Goal: Information Seeking & Learning: Learn about a topic

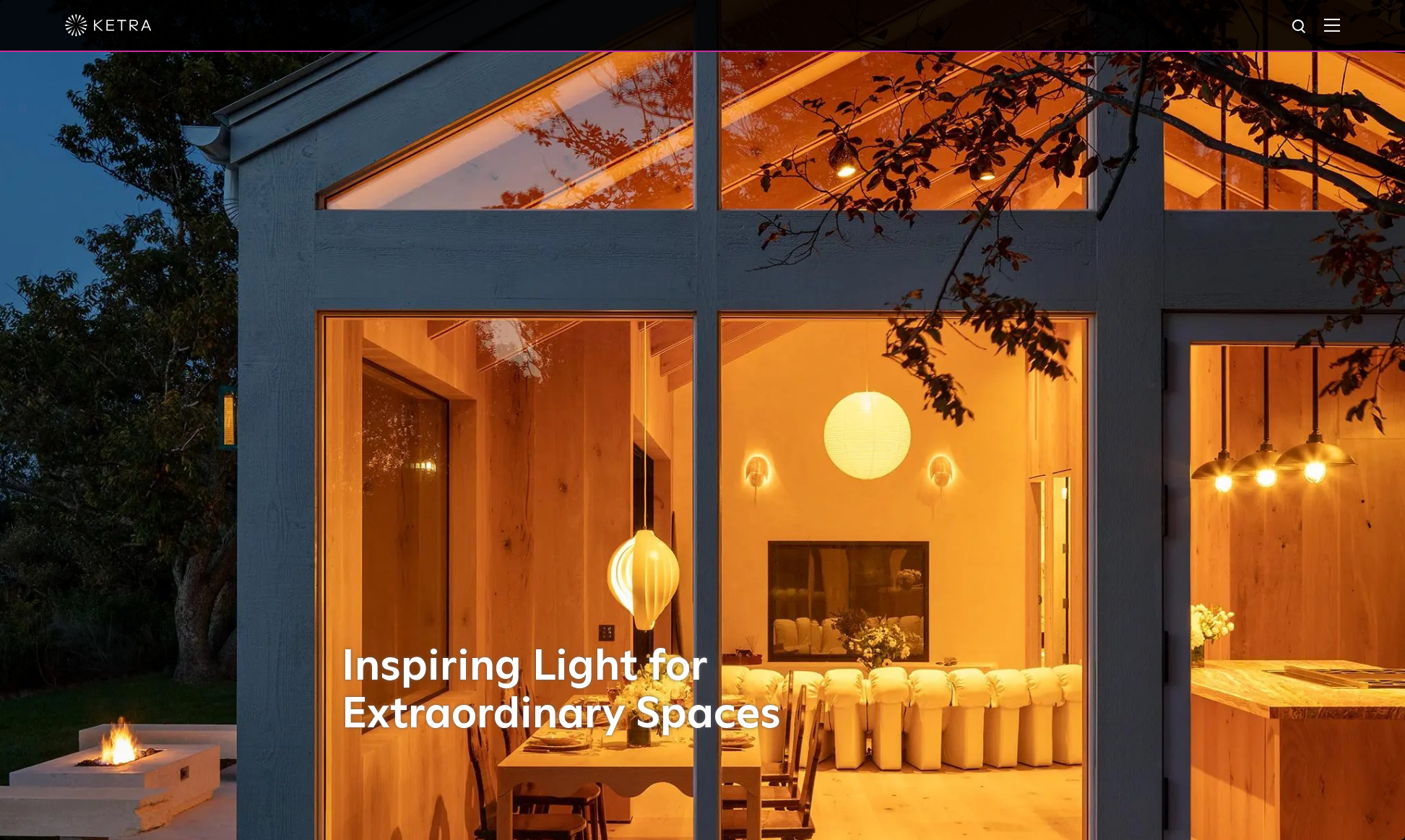
click at [1334, 24] on img at bounding box center [1332, 24] width 16 height 14
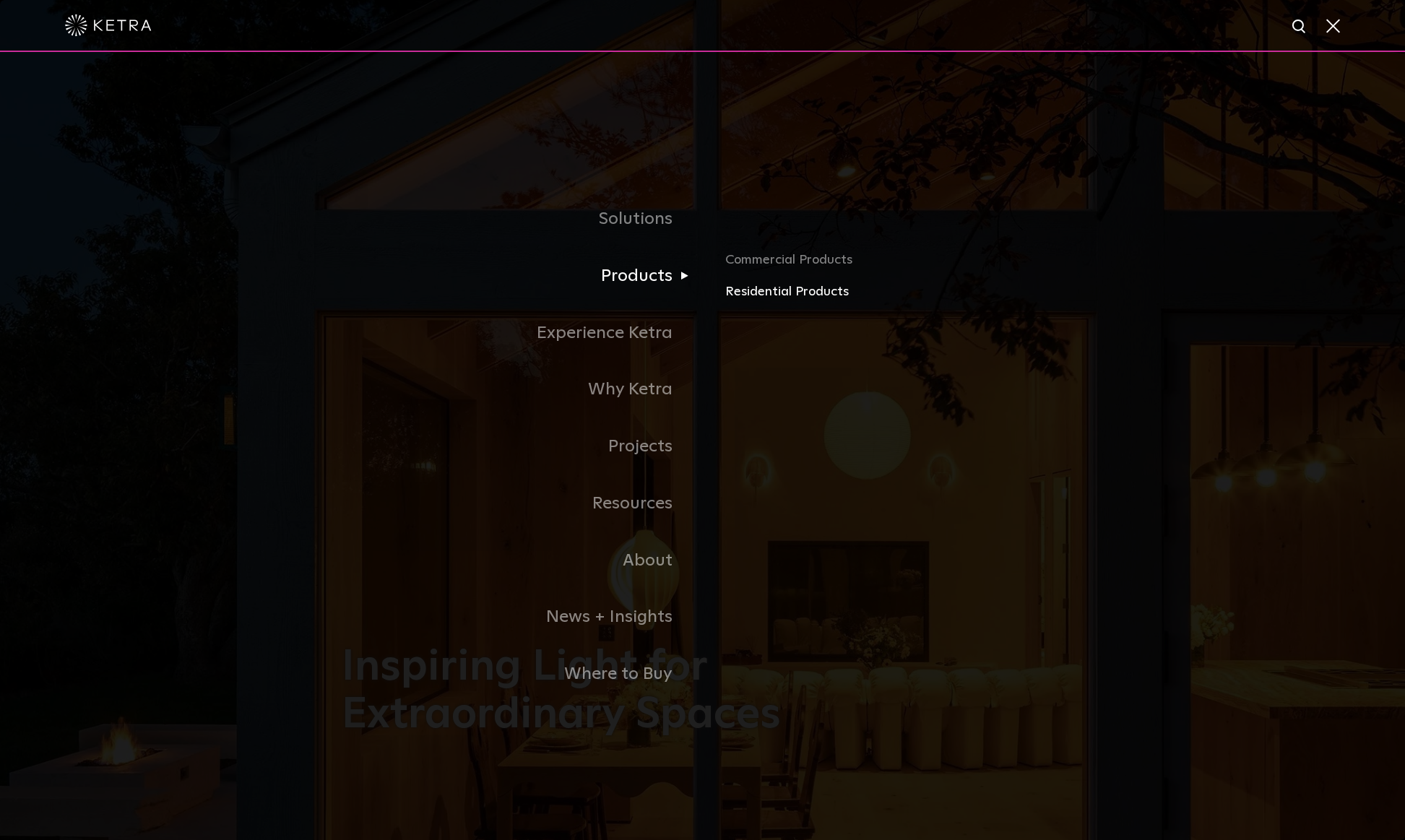
click at [768, 291] on link "Residential Products" at bounding box center [894, 292] width 338 height 21
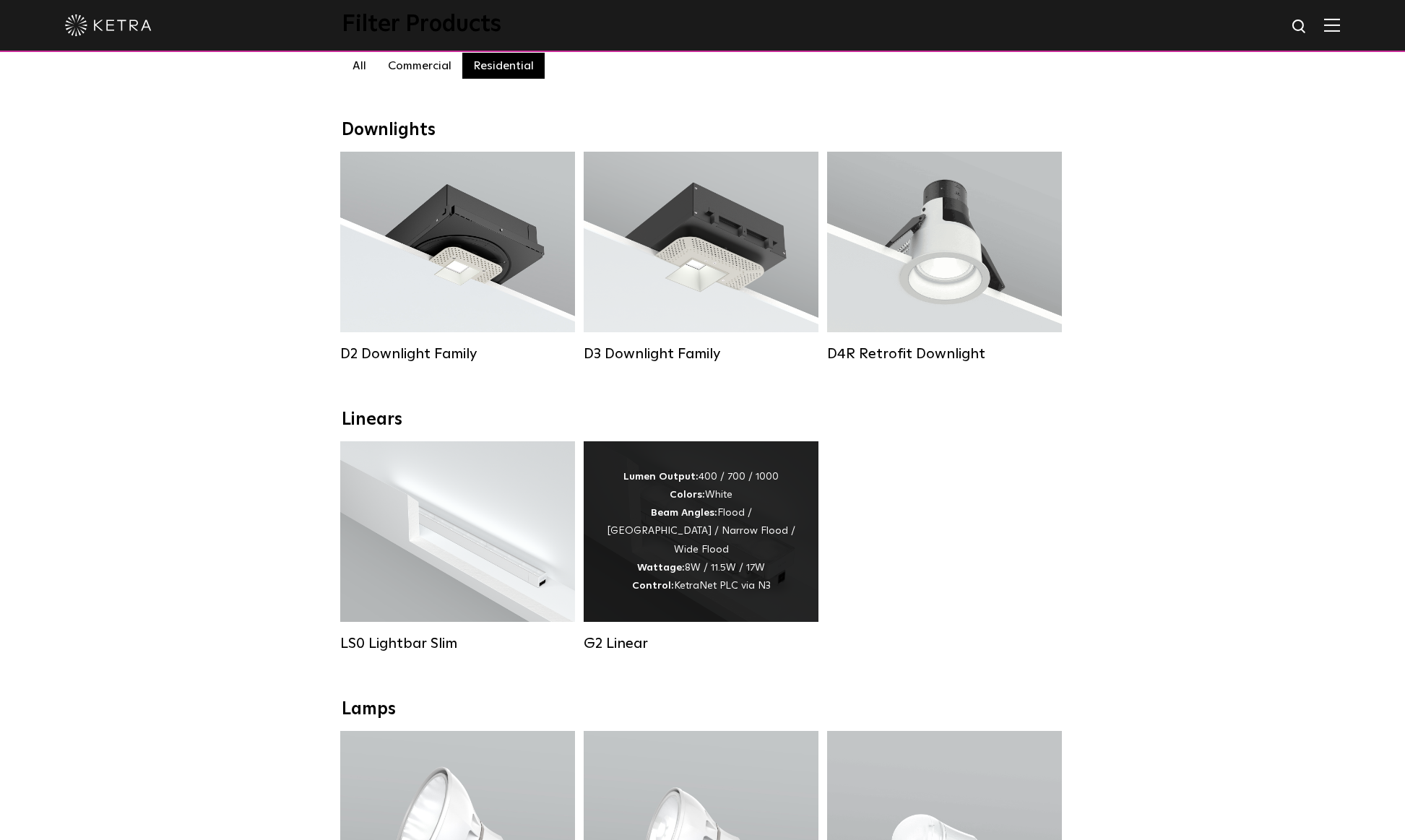
scroll to position [170, 0]
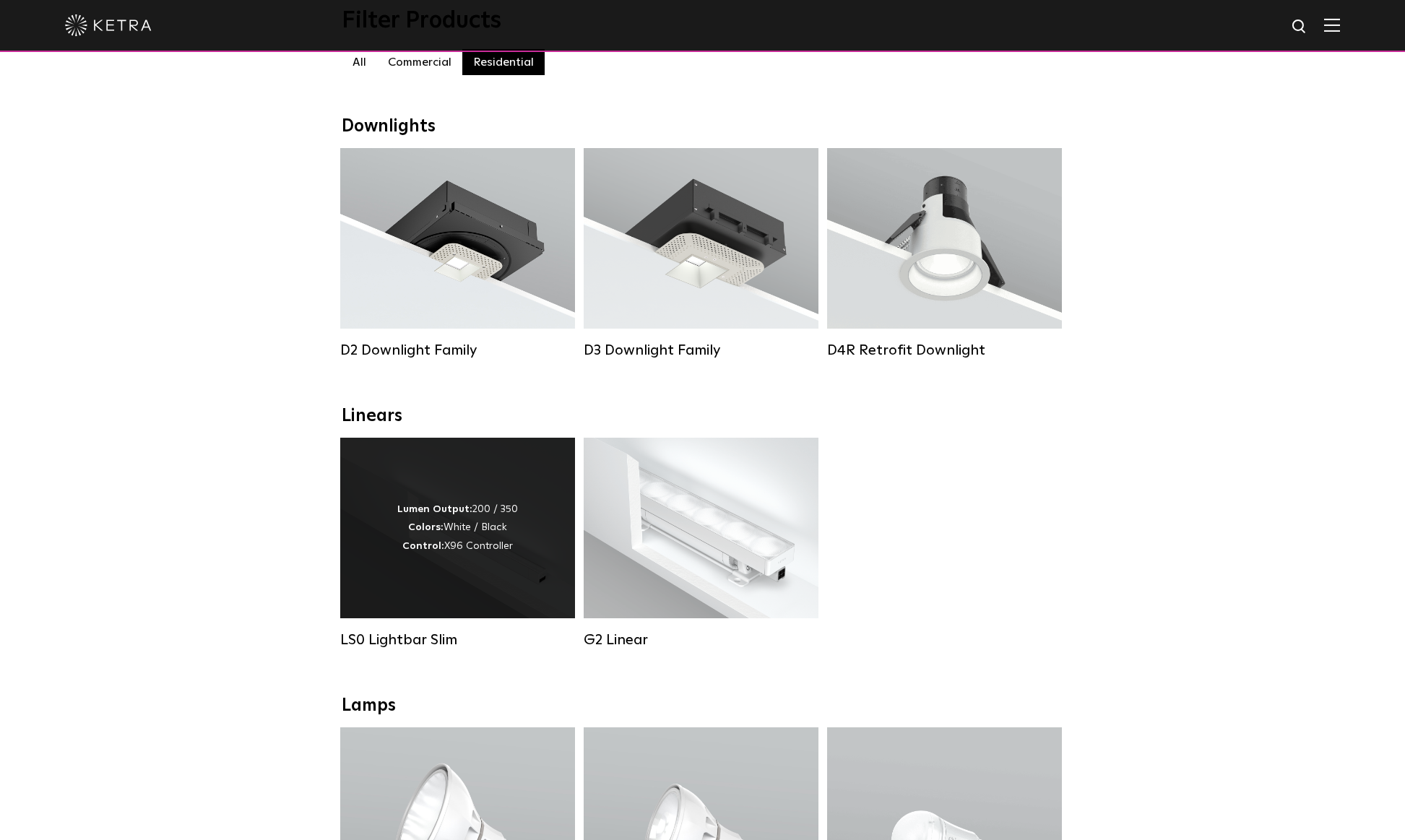
click at [518, 545] on div "Lumen Output: 200 / 350 Colors: White / Black Control: X96 Controller" at bounding box center [458, 528] width 235 height 181
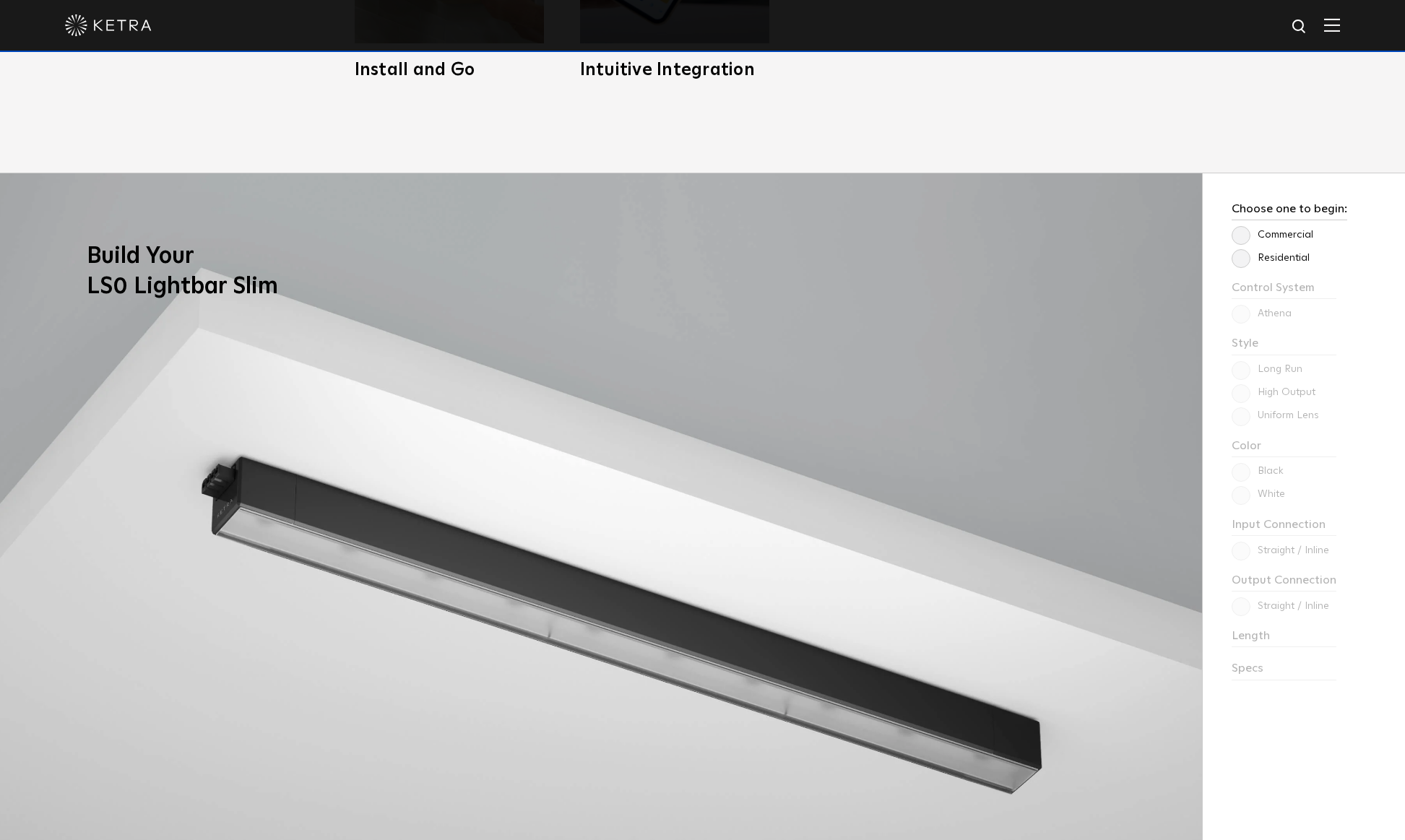
scroll to position [1328, 0]
click at [1243, 259] on label "Residential" at bounding box center [1270, 259] width 78 height 12
click at [0, 0] on input "Residential" at bounding box center [0, 0] width 0 height 0
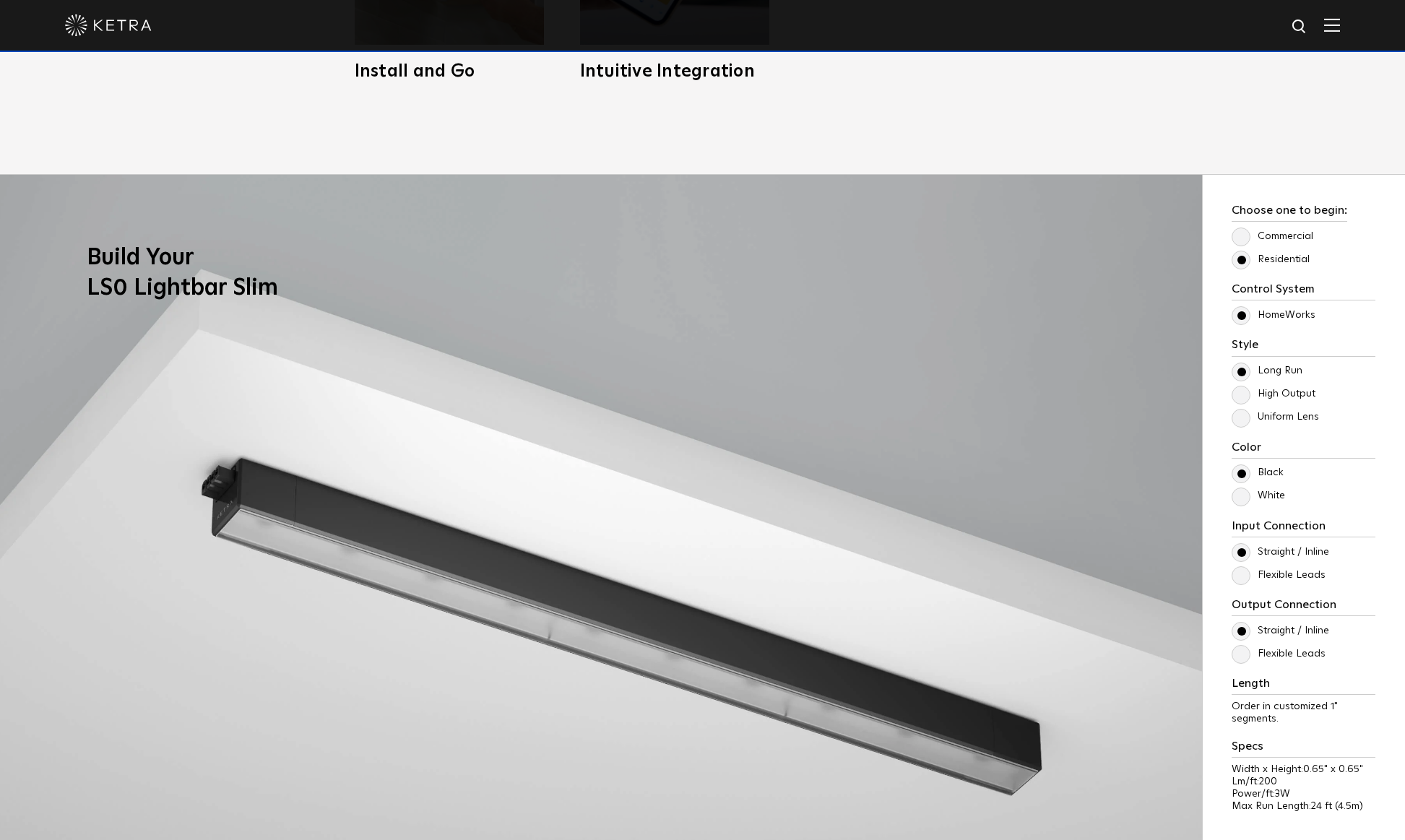
click at [1248, 397] on label "High Output" at bounding box center [1273, 394] width 84 height 12
click at [0, 0] on input "High Output" at bounding box center [0, 0] width 0 height 0
click at [1248, 430] on div "Control System Athena HomeWorks Style Long Run High Output Uniform Lens Color 5W" at bounding box center [1303, 554] width 144 height 544
click at [1237, 420] on label "Uniform Lens" at bounding box center [1275, 416] width 87 height 12
click at [0, 0] on input "Uniform Lens" at bounding box center [0, 0] width 0 height 0
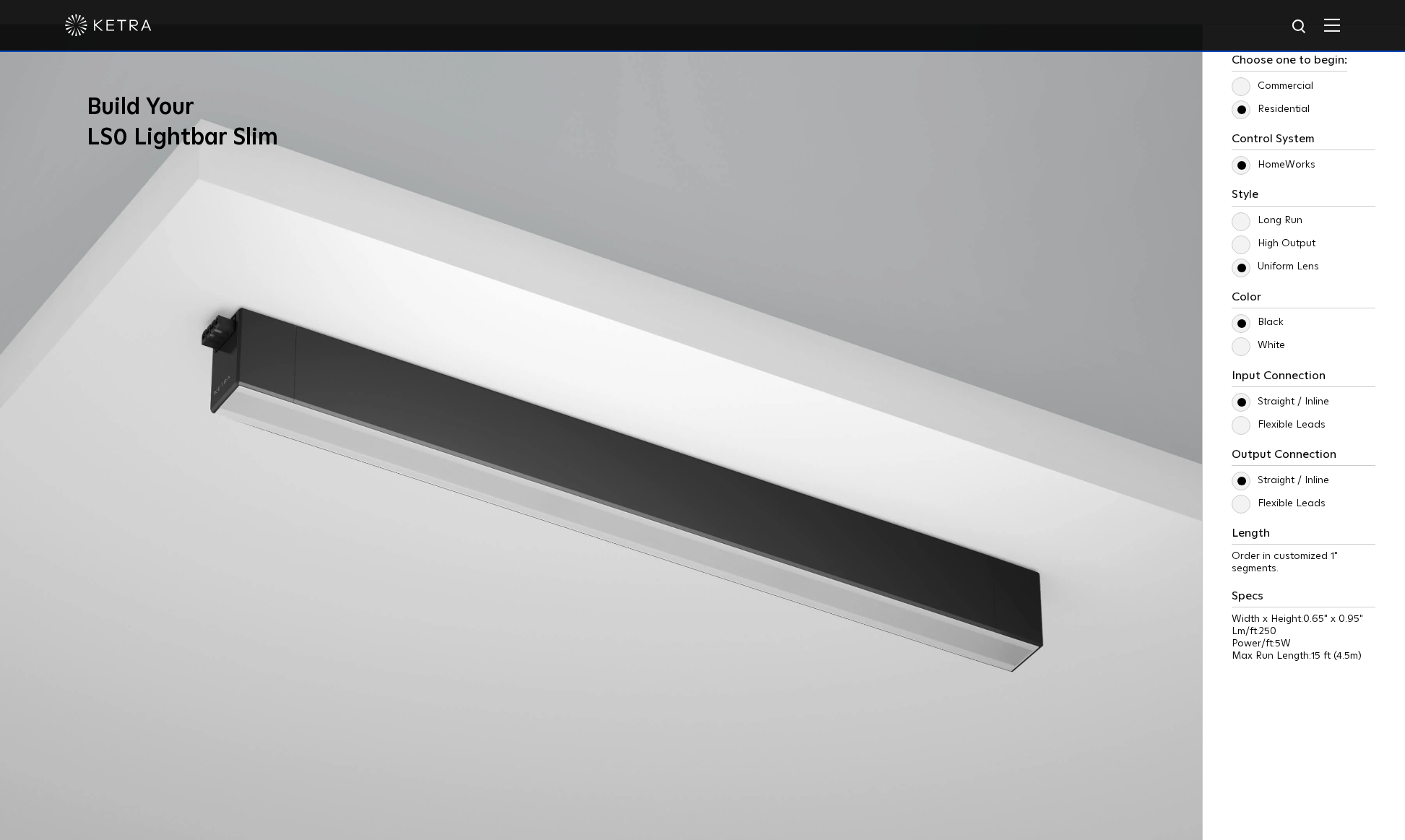
scroll to position [1484, 0]
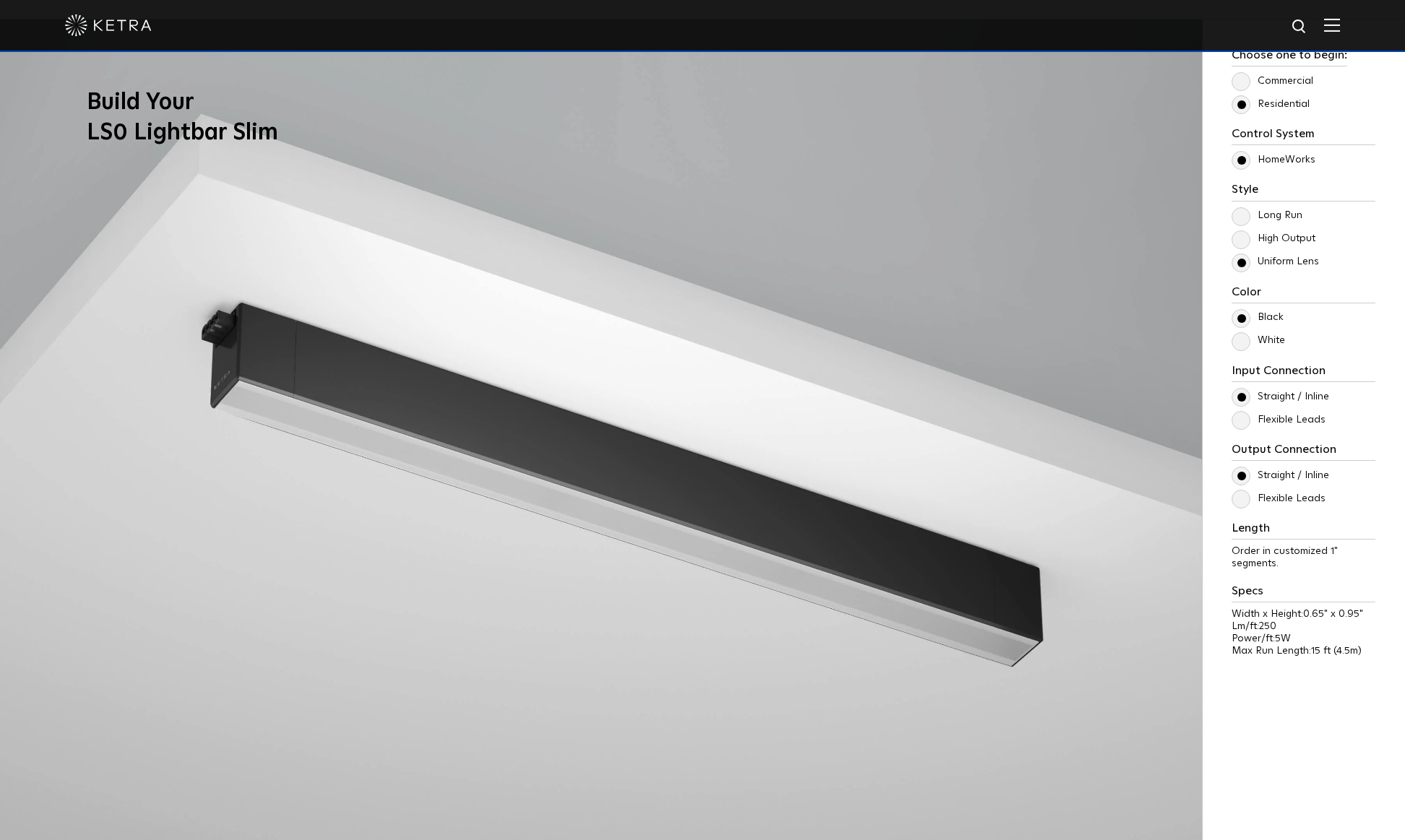
click at [1243, 340] on label "White" at bounding box center [1258, 340] width 53 height 12
click at [0, 0] on input "White" at bounding box center [0, 0] width 0 height 0
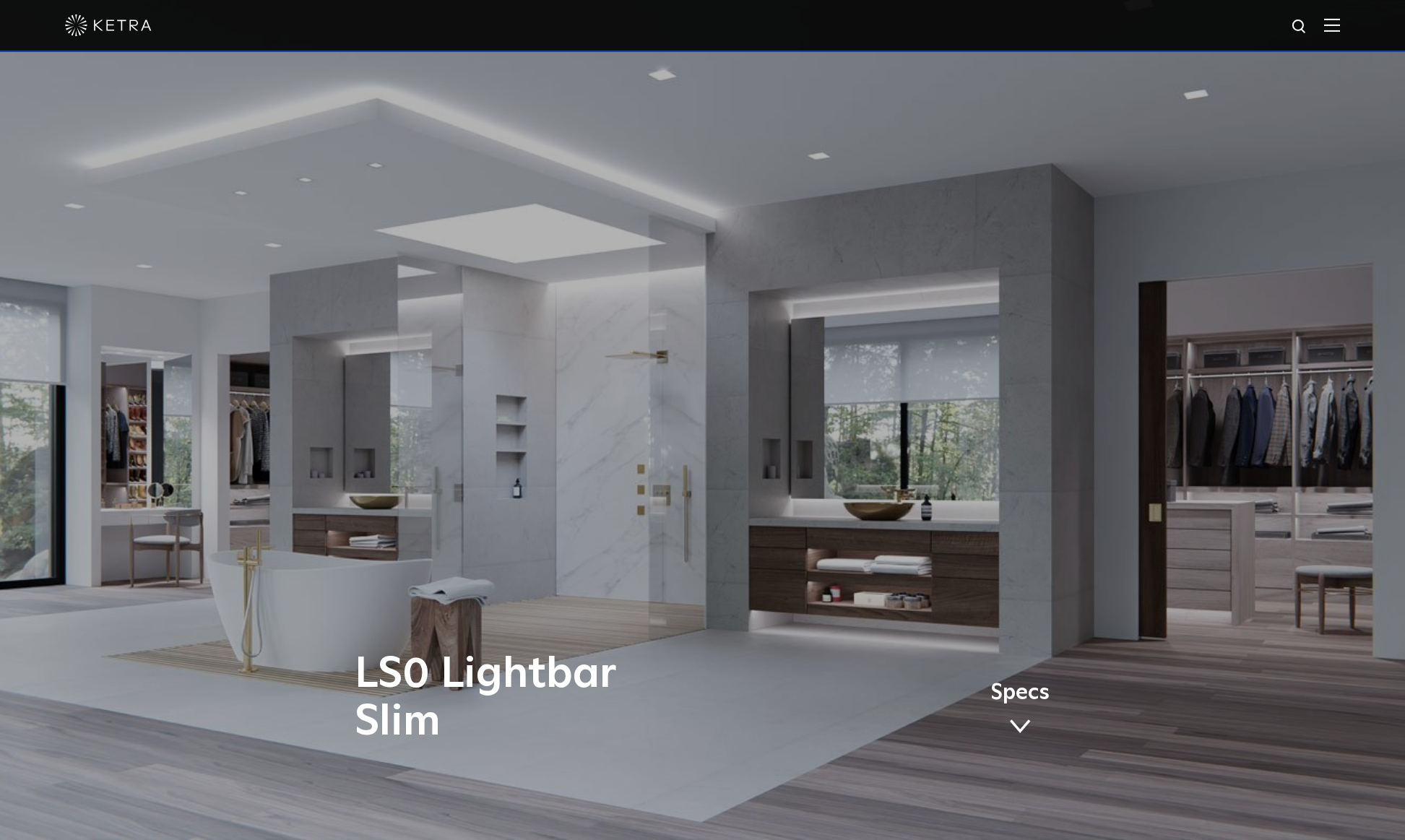
scroll to position [0, 0]
click at [1338, 20] on img at bounding box center [1332, 24] width 16 height 14
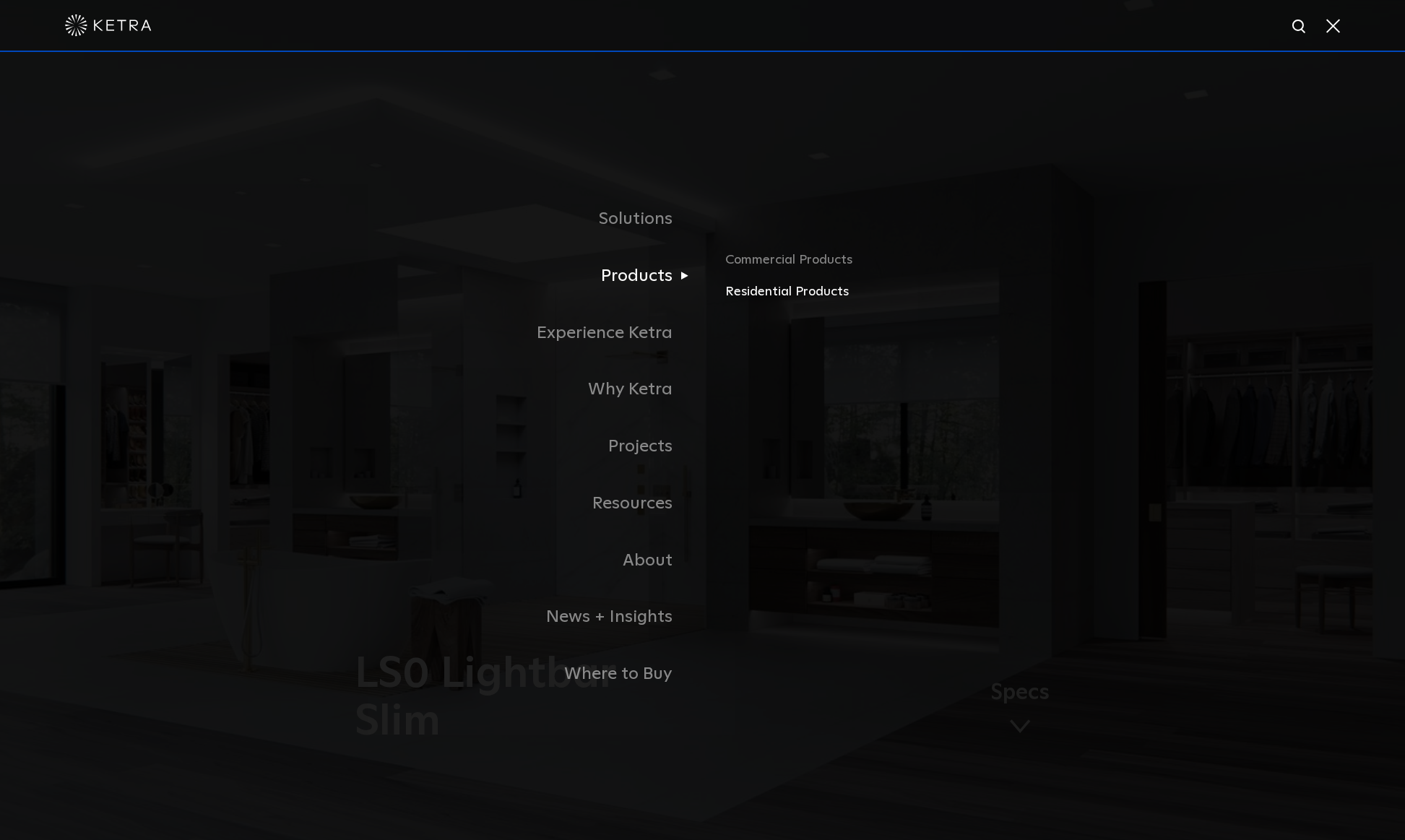
click at [788, 293] on link "Residential Products" at bounding box center [894, 292] width 338 height 21
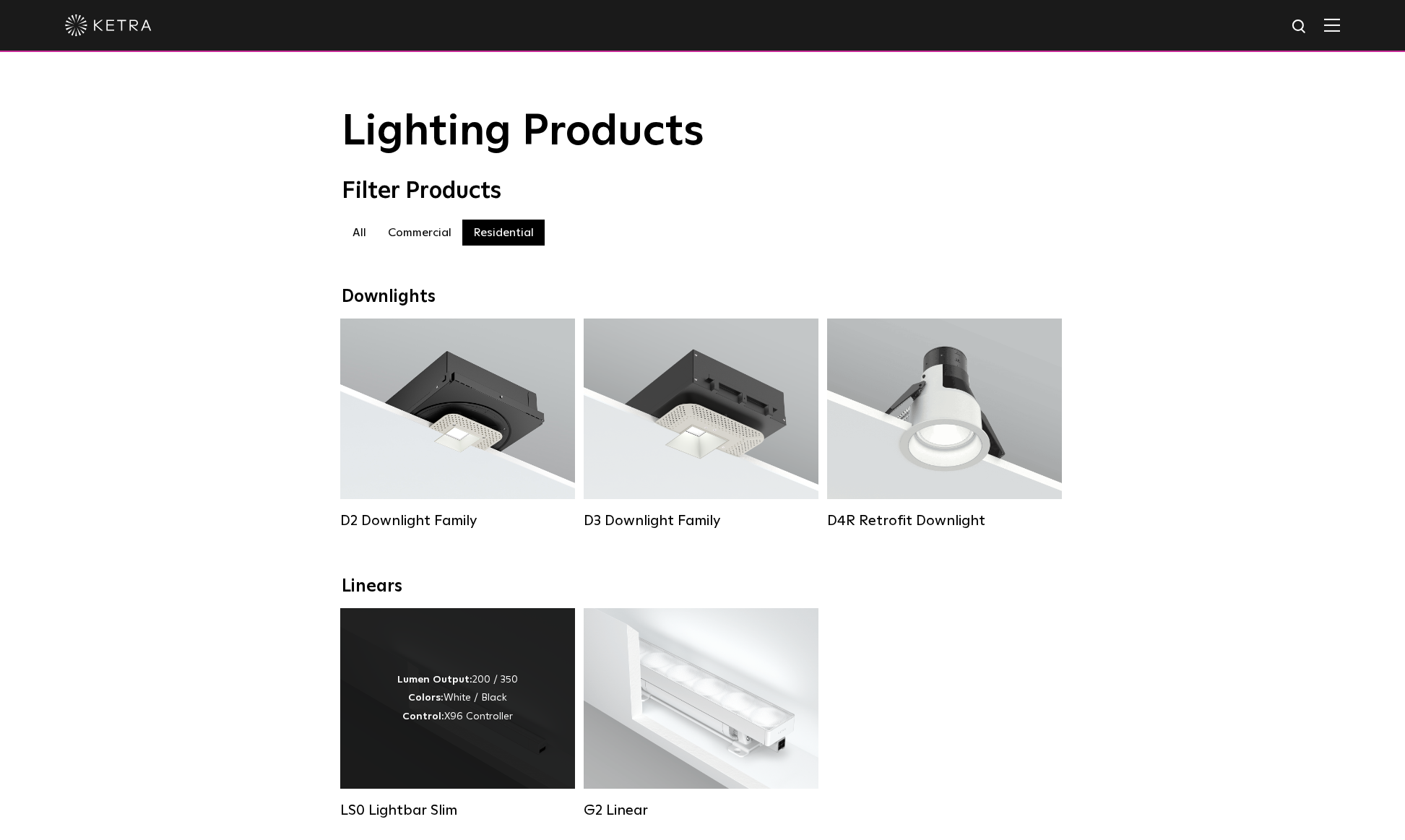
click at [415, 675] on strong "Lumen Output:" at bounding box center [434, 679] width 75 height 10
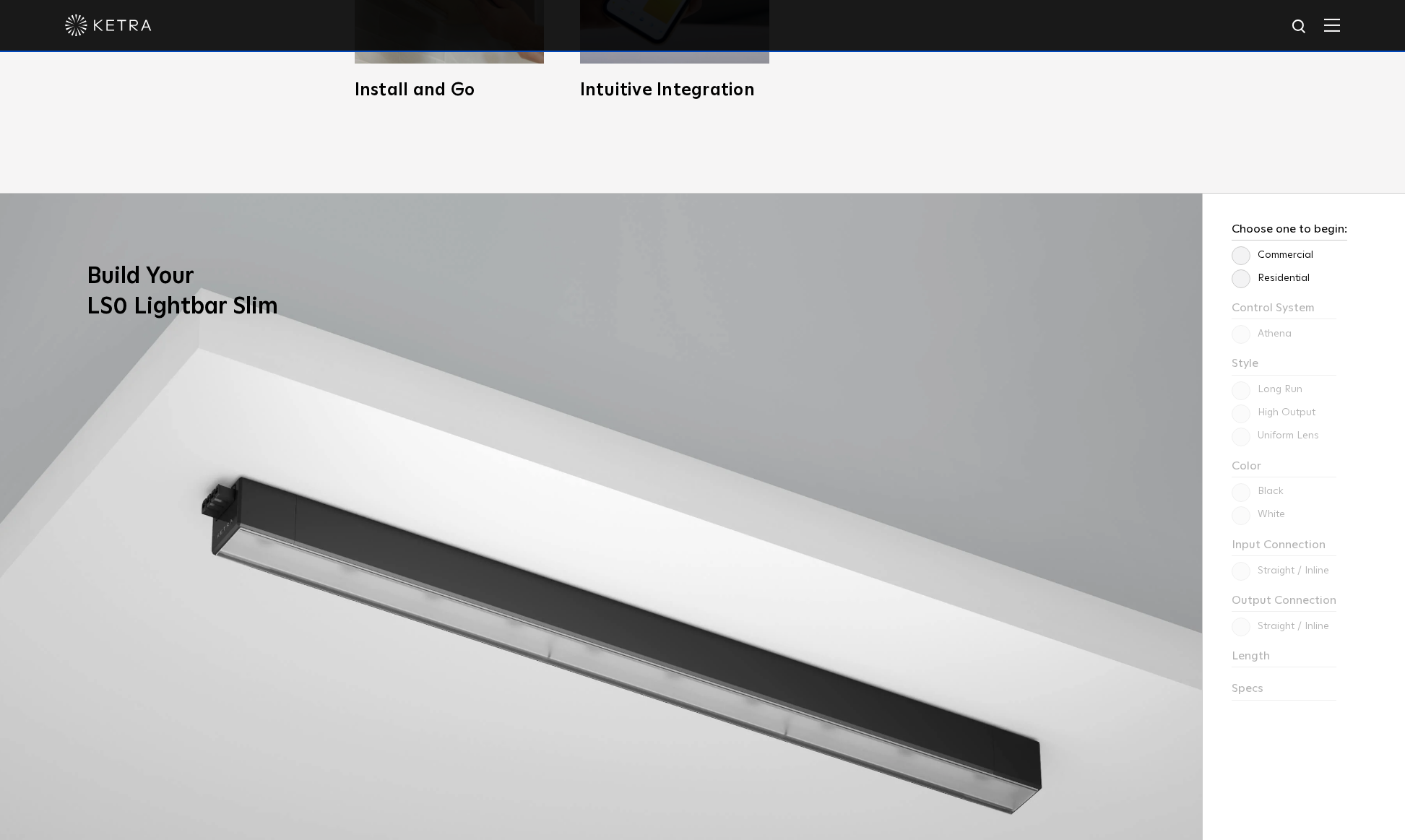
scroll to position [1318, 0]
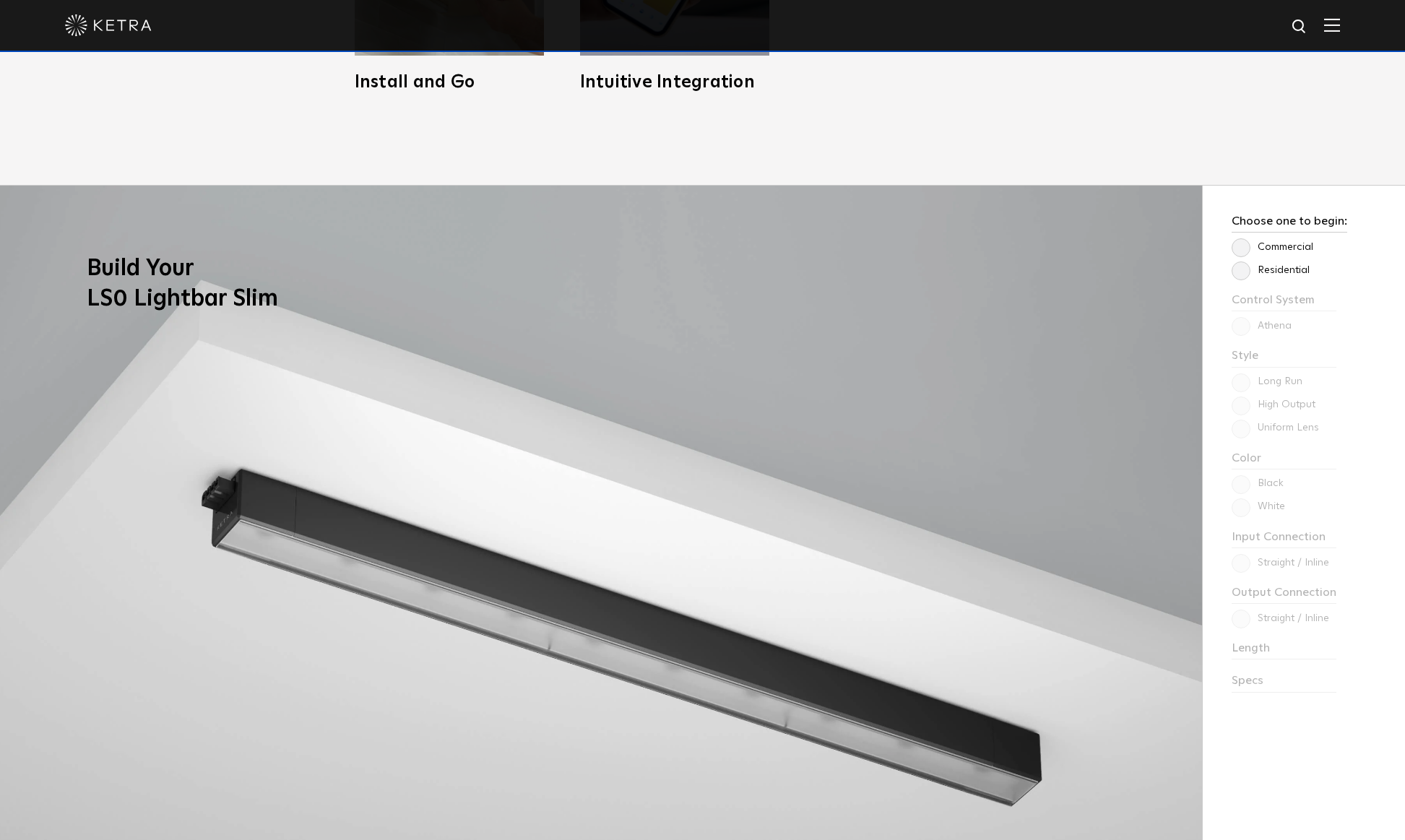
click at [1243, 268] on label "Residential" at bounding box center [1270, 270] width 78 height 12
click at [0, 0] on input "Residential" at bounding box center [0, 0] width 0 height 0
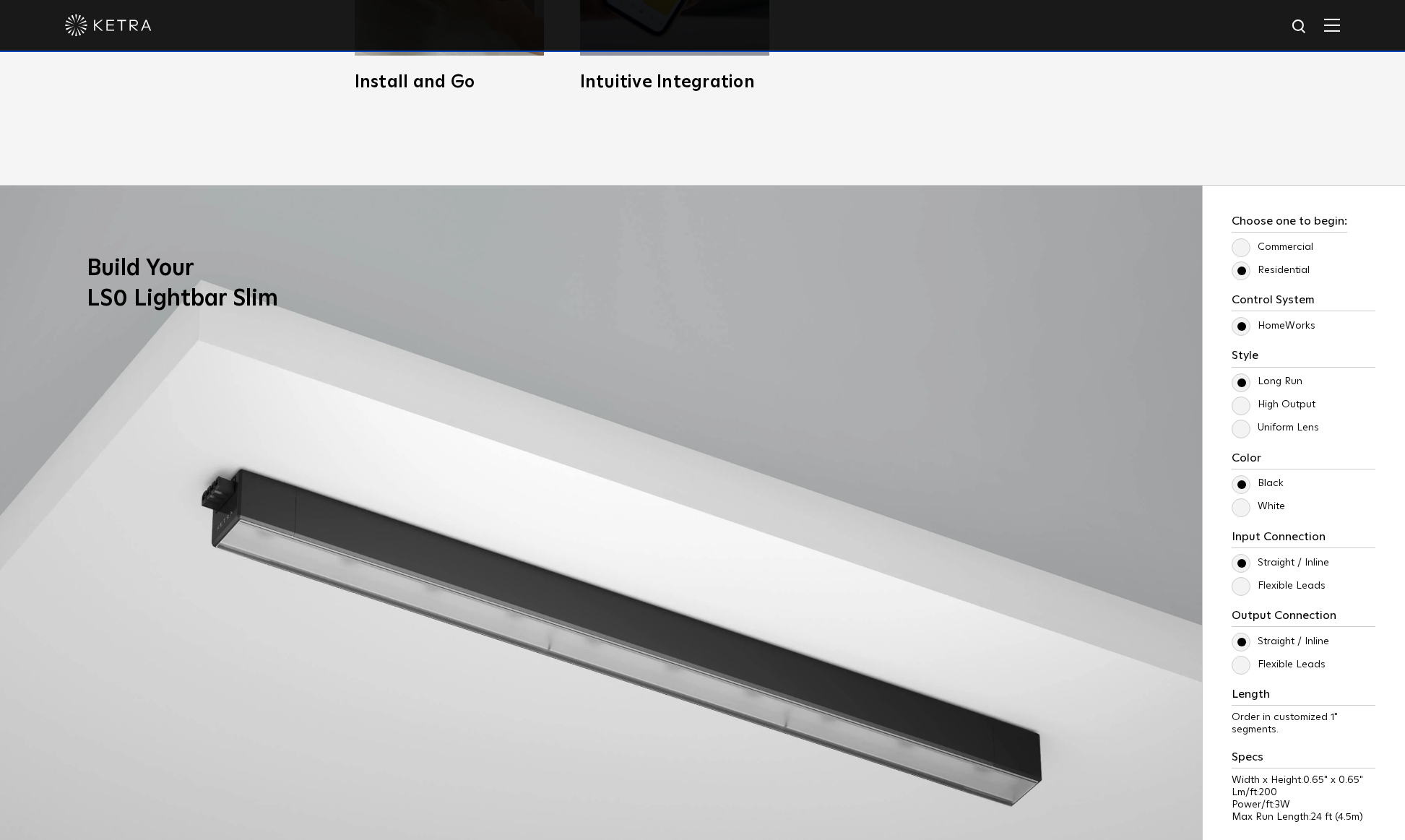
click at [1240, 423] on label "Uniform Lens" at bounding box center [1275, 428] width 87 height 12
click at [0, 0] on input "Uniform Lens" at bounding box center [0, 0] width 0 height 0
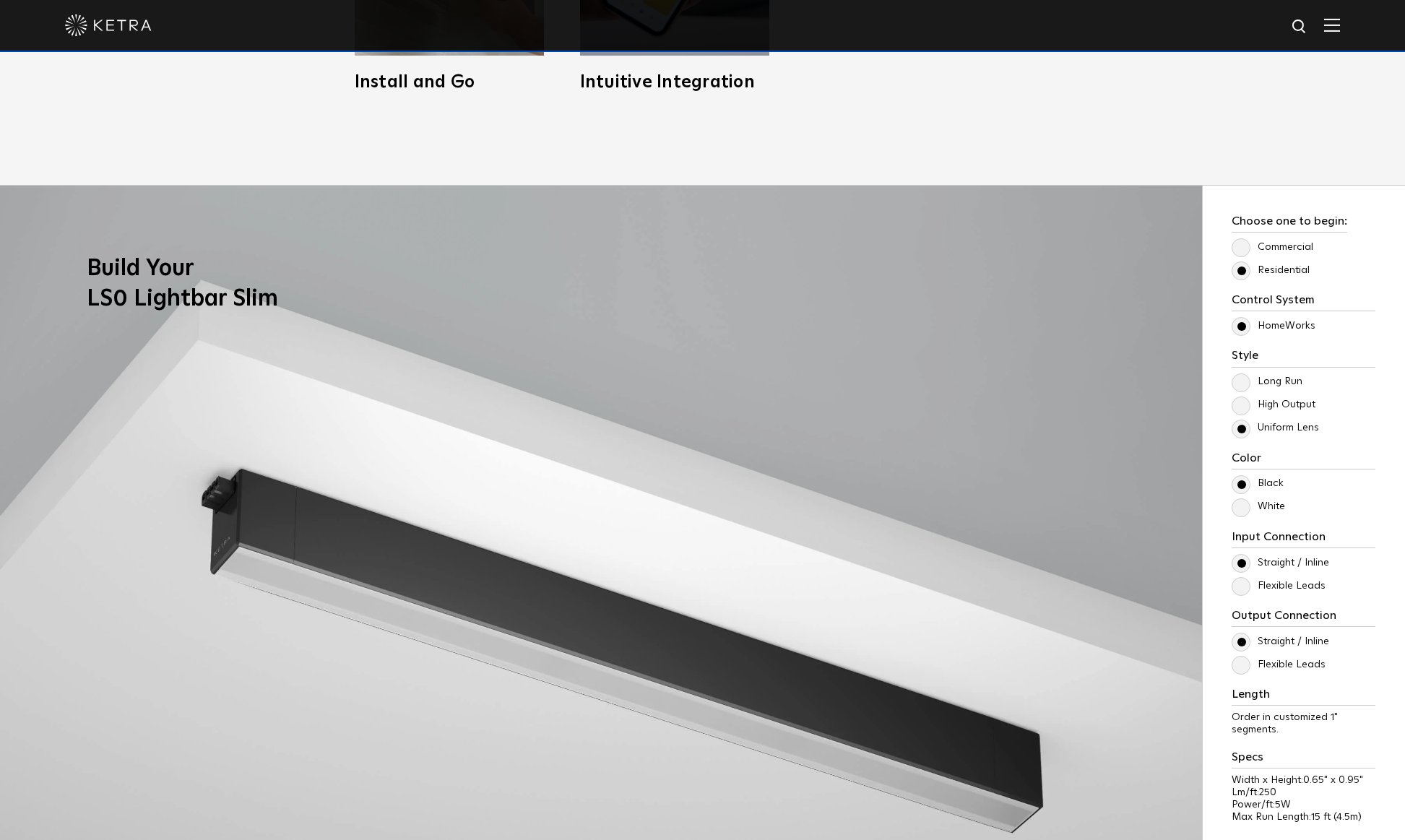
click at [1239, 405] on label "High Output" at bounding box center [1273, 404] width 84 height 12
click at [0, 0] on input "High Output" at bounding box center [0, 0] width 0 height 0
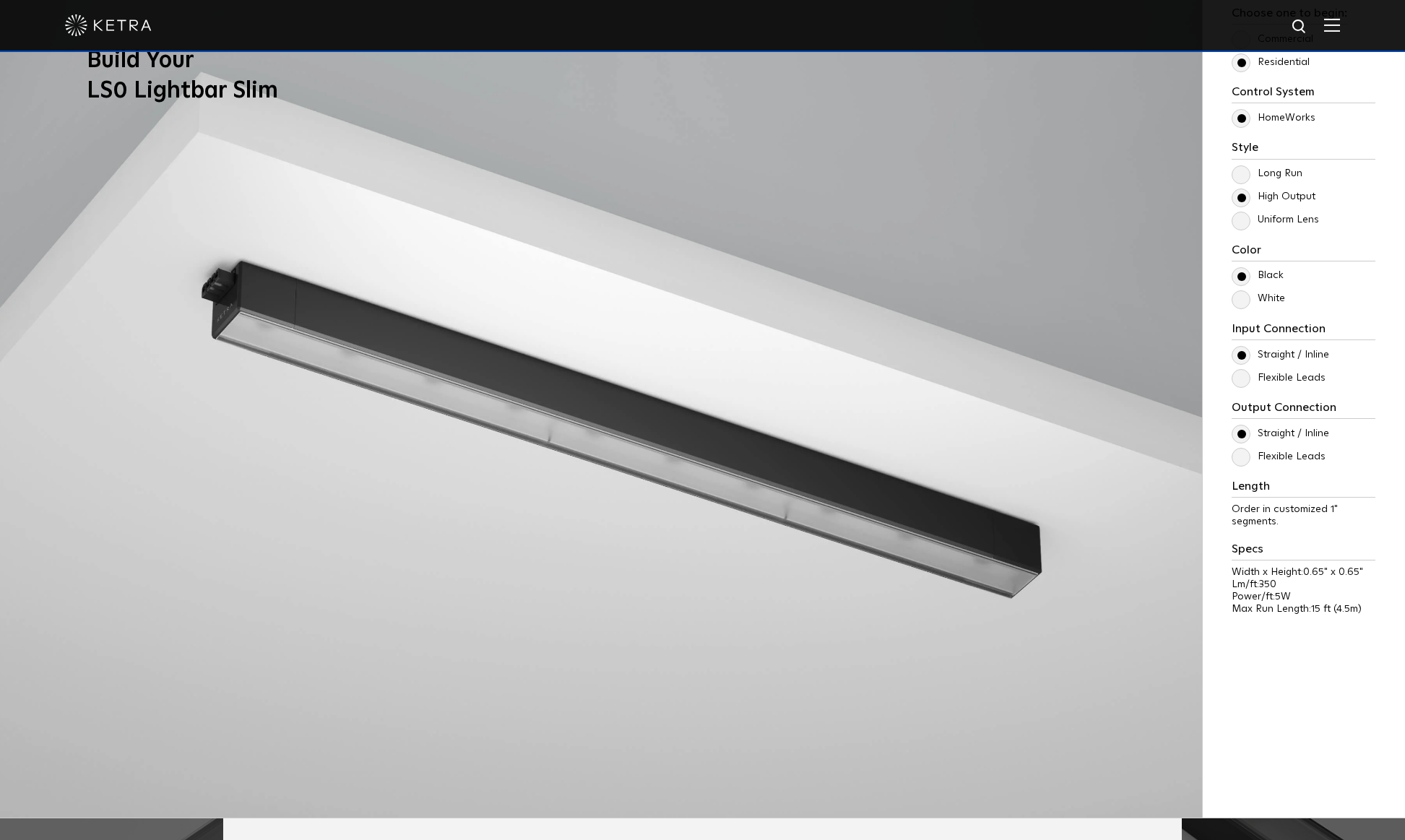
scroll to position [1527, 0]
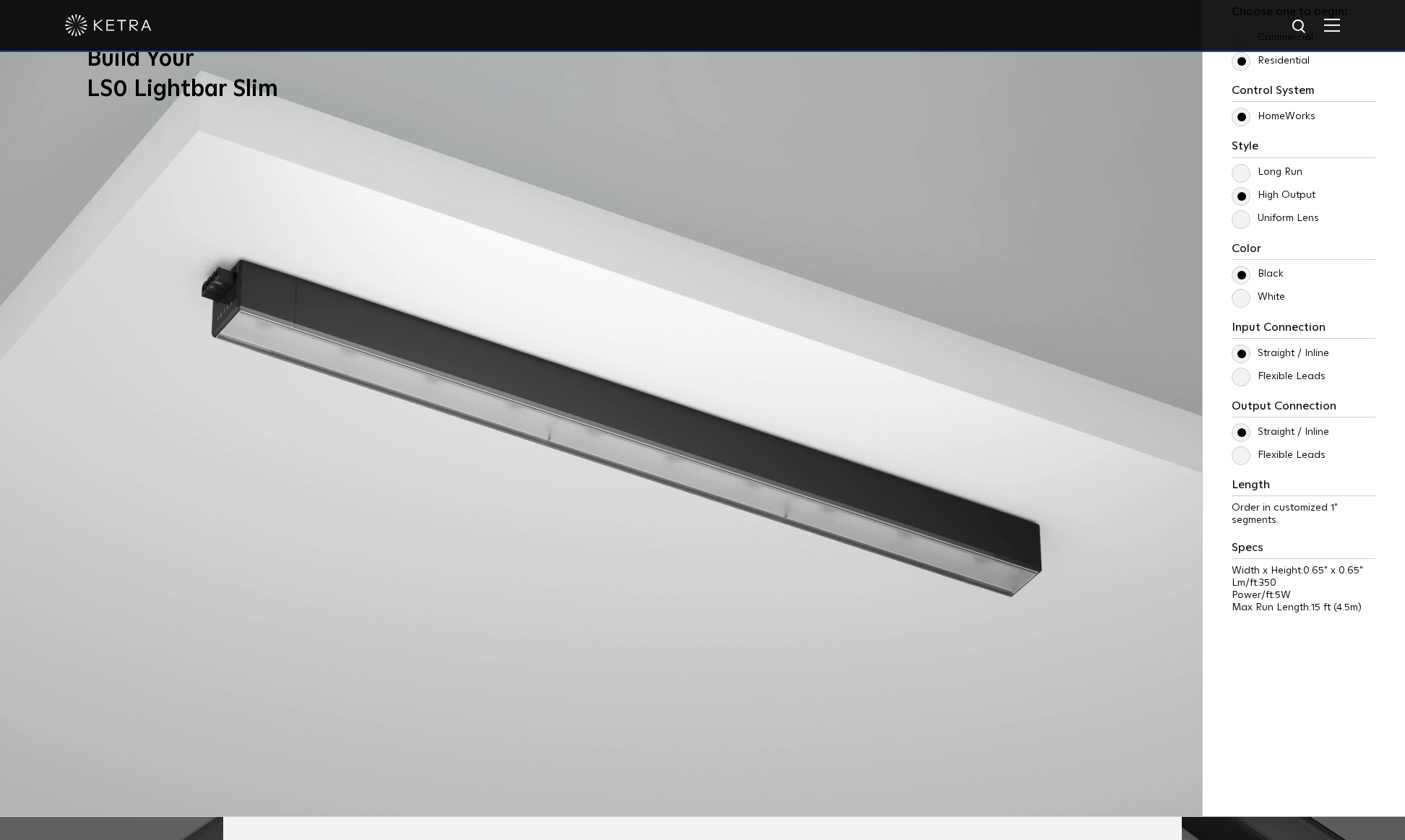
click at [1240, 217] on label "Uniform Lens" at bounding box center [1275, 218] width 87 height 12
click at [0, 0] on input "Uniform Lens" at bounding box center [0, 0] width 0 height 0
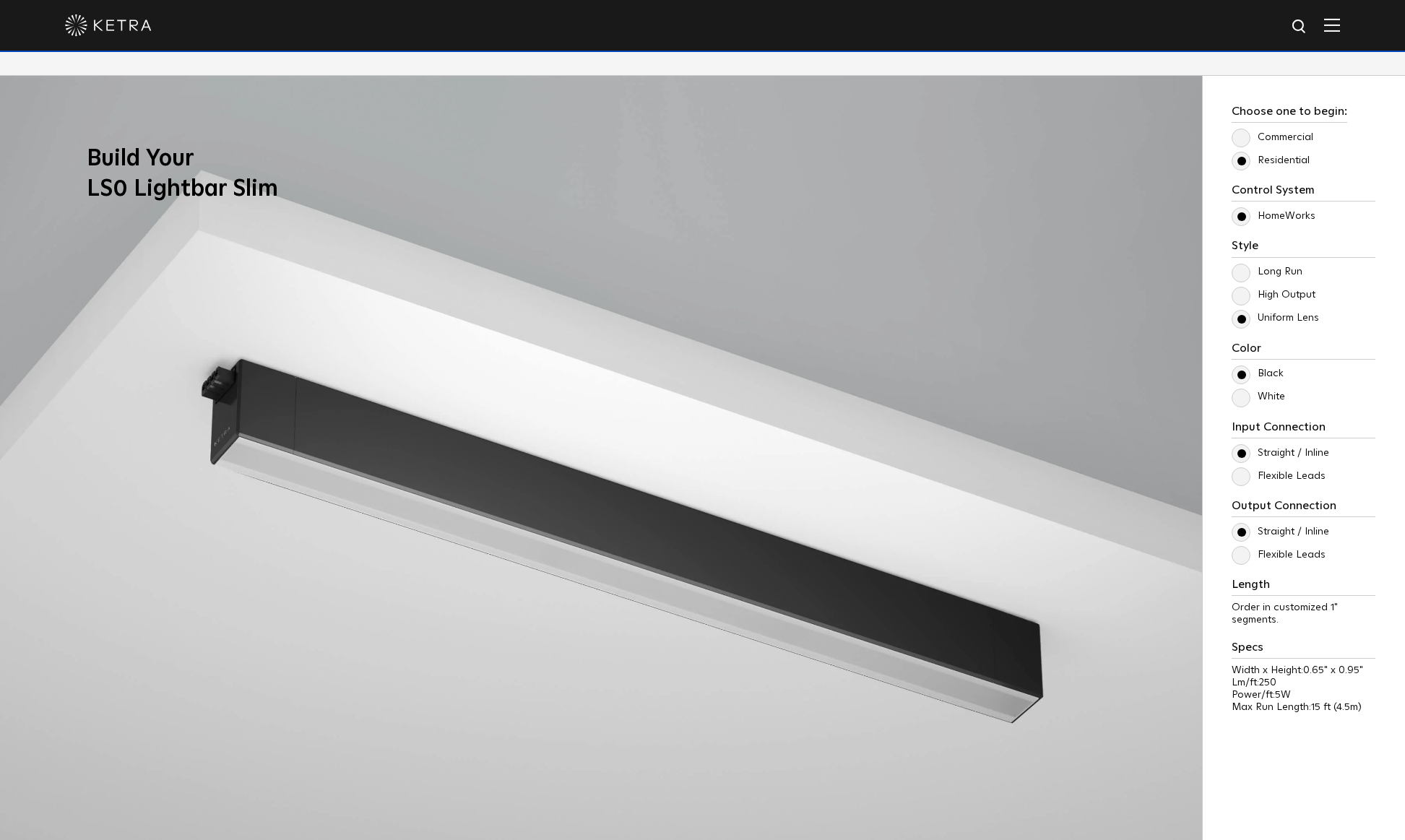
scroll to position [1417, 0]
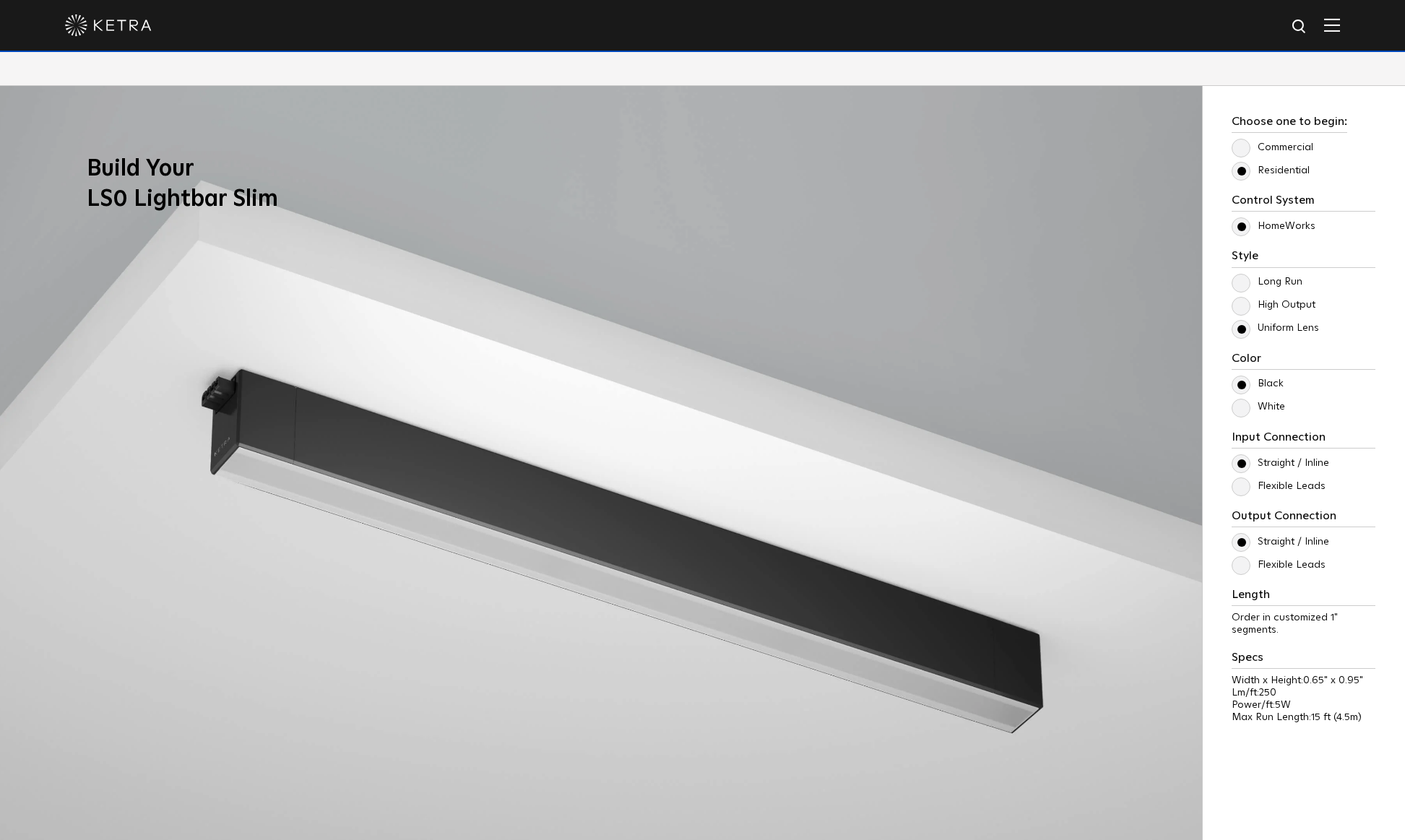
click at [1237, 404] on label "White" at bounding box center [1258, 407] width 53 height 12
click at [0, 0] on input "White" at bounding box center [0, 0] width 0 height 0
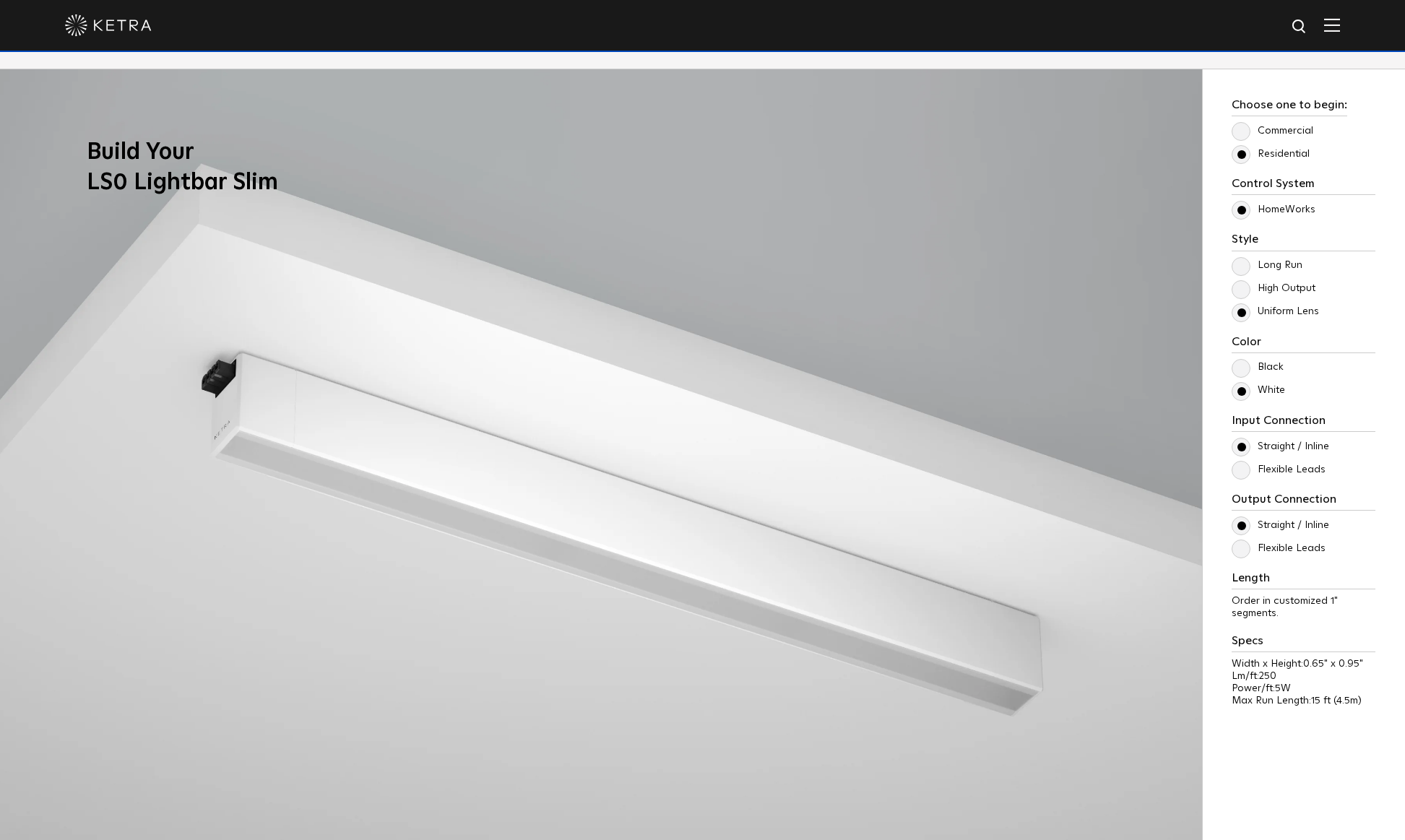
scroll to position [1434, 0]
